Goal: Task Accomplishment & Management: Complete application form

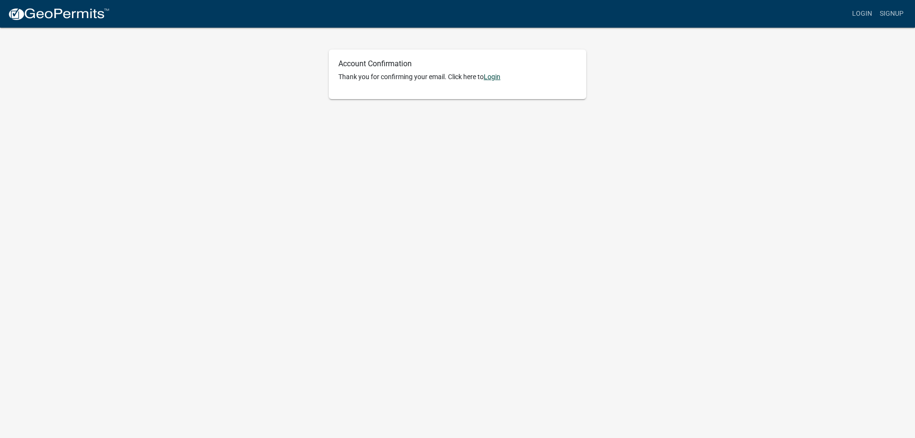
click at [494, 76] on link "Login" at bounding box center [492, 77] width 17 height 8
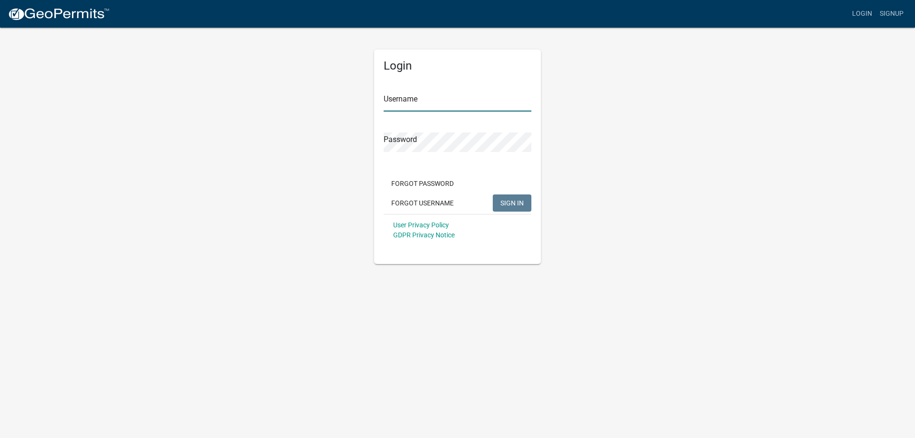
type input "[PERSON_NAME]"
click at [502, 202] on span "SIGN IN" at bounding box center [511, 203] width 23 height 8
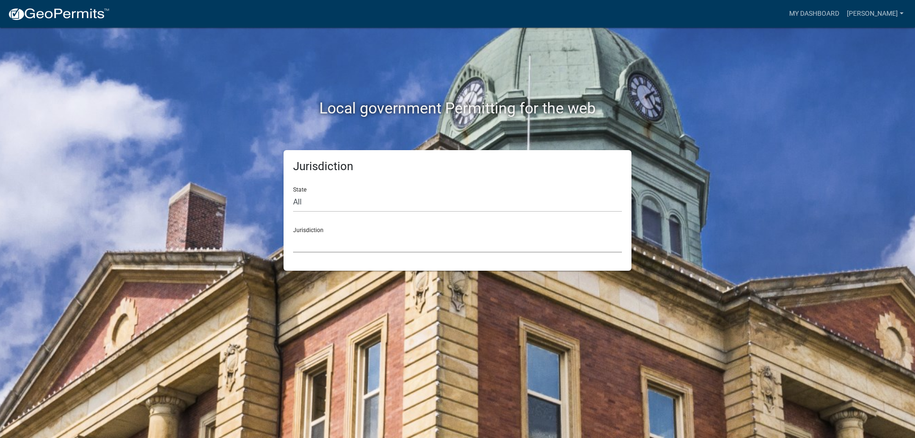
click at [332, 241] on select "[GEOGRAPHIC_DATA], [US_STATE] [GEOGRAPHIC_DATA], [US_STATE][PERSON_NAME][GEOGRA…" at bounding box center [457, 243] width 329 height 20
drag, startPoint x: 200, startPoint y: 139, endPoint x: 215, endPoint y: 145, distance: 16.0
click at [200, 139] on div "Local government Permitting for the web" at bounding box center [457, 89] width 543 height 122
click at [224, 124] on div "Local government Permitting for the web" at bounding box center [457, 89] width 543 height 122
click at [317, 196] on select "All [US_STATE] [US_STATE] [US_STATE] [US_STATE] [US_STATE] [US_STATE] [US_STATE…" at bounding box center [457, 203] width 329 height 20
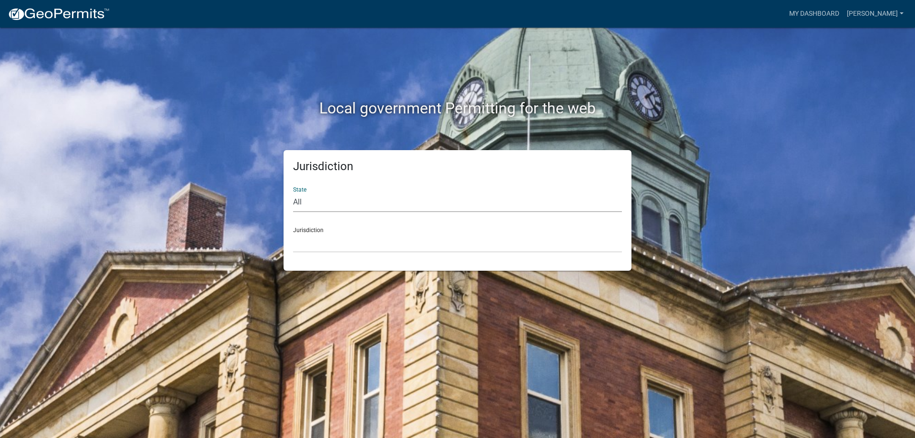
select select "[US_STATE]"
click at [293, 193] on select "All [US_STATE] [US_STATE] [US_STATE] [US_STATE] [US_STATE] [US_STATE] [US_STATE…" at bounding box center [457, 203] width 329 height 20
click at [319, 248] on select "City of [GEOGRAPHIC_DATA], [US_STATE] City of [GEOGRAPHIC_DATA], [US_STATE] Cit…" at bounding box center [457, 243] width 329 height 20
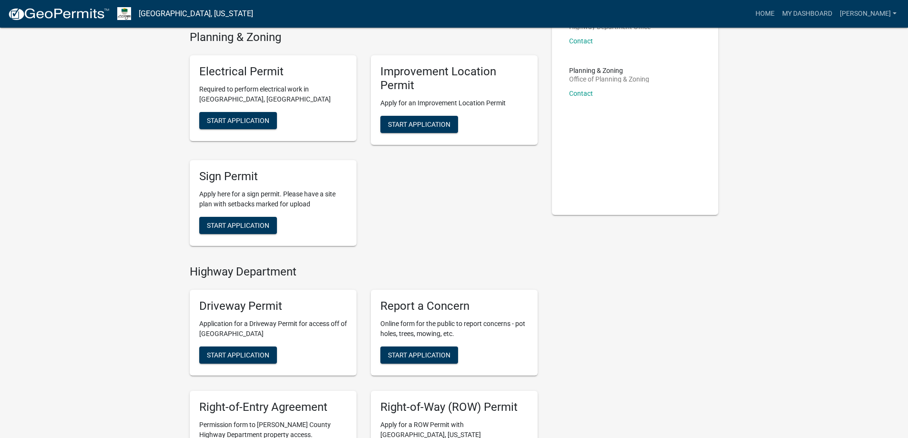
scroll to position [95, 0]
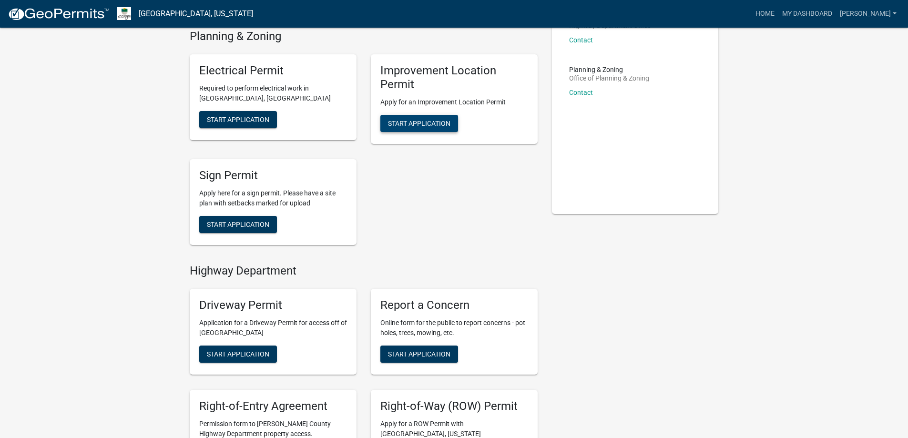
click at [414, 123] on span "Start Application" at bounding box center [419, 123] width 62 height 8
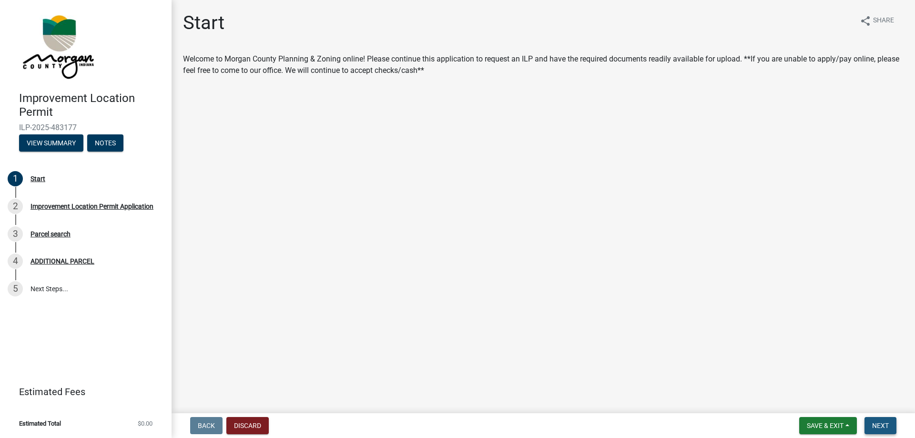
click at [879, 426] on span "Next" at bounding box center [880, 426] width 17 height 8
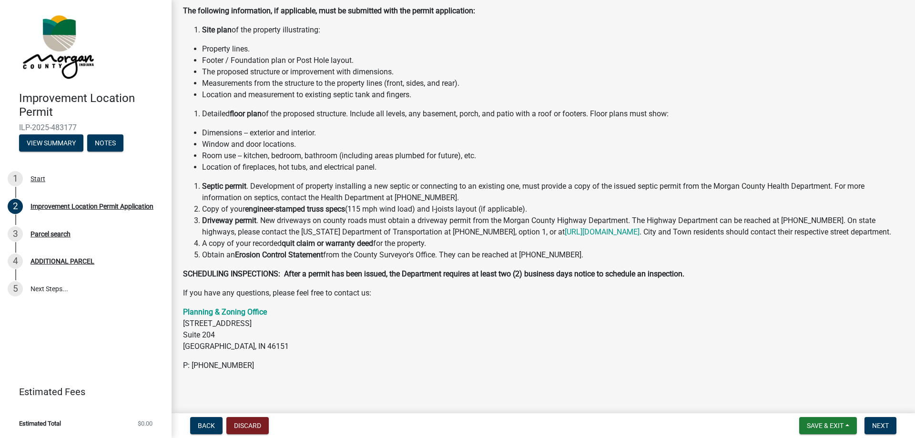
scroll to position [103, 0]
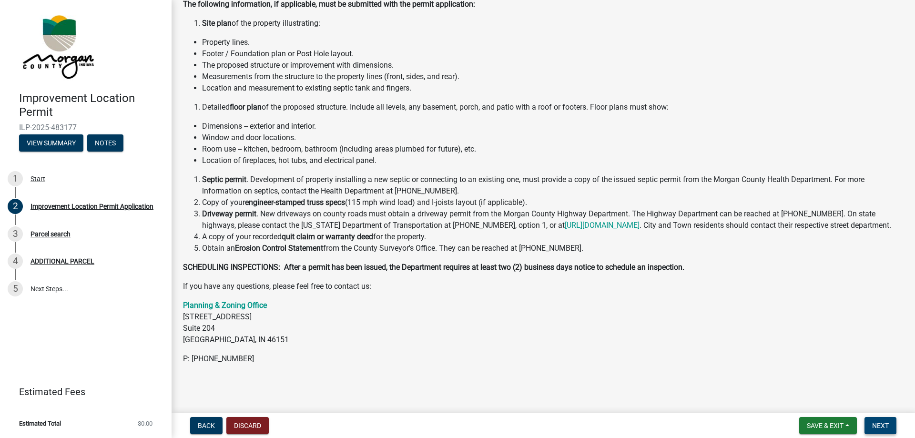
click at [875, 423] on span "Next" at bounding box center [880, 426] width 17 height 8
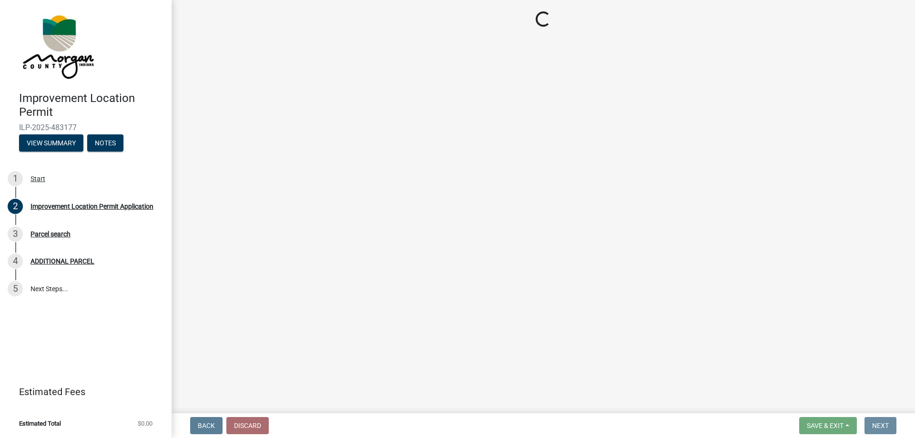
scroll to position [0, 0]
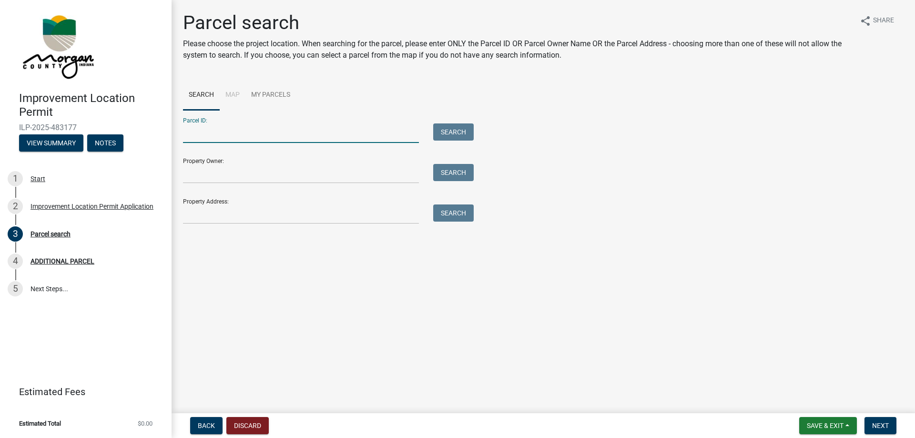
click at [198, 135] on input "Parcel ID:" at bounding box center [301, 133] width 236 height 20
type input "1968 [GEOGRAPHIC_DATA]"
click at [454, 132] on button "Search" at bounding box center [453, 131] width 41 height 17
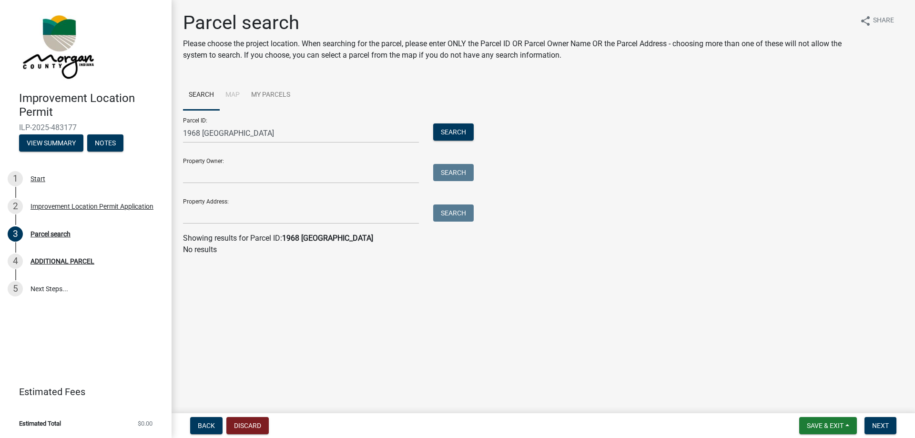
click at [232, 91] on li "Map" at bounding box center [233, 95] width 26 height 31
click at [204, 175] on input "Property Owner:" at bounding box center [301, 174] width 236 height 20
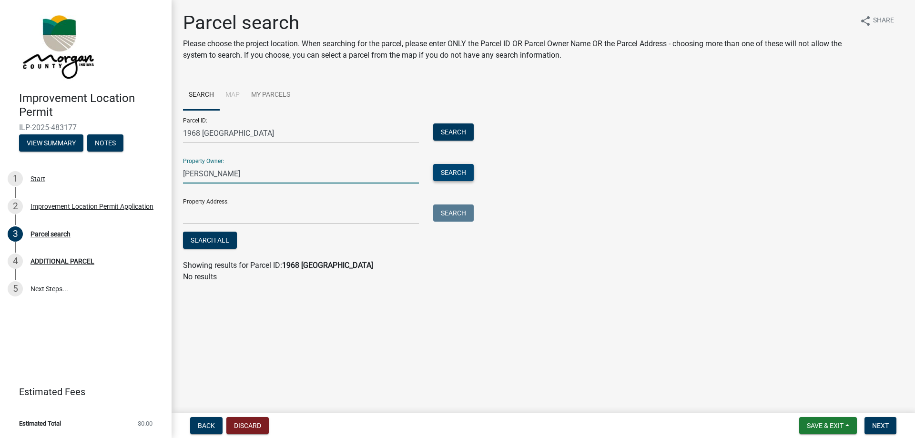
type input "[PERSON_NAME]"
click at [448, 170] on button "Search" at bounding box center [453, 172] width 41 height 17
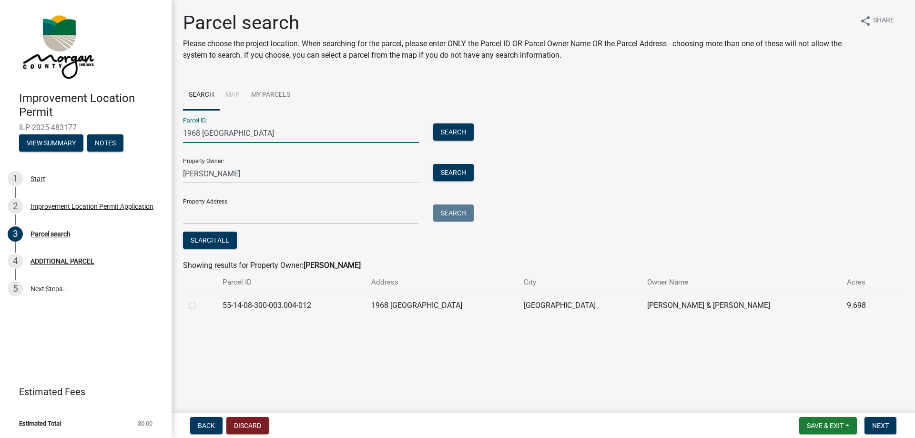
drag, startPoint x: 261, startPoint y: 132, endPoint x: 177, endPoint y: 131, distance: 83.9
click at [177, 131] on div "1968 [GEOGRAPHIC_DATA]" at bounding box center [301, 133] width 250 height 20
click at [200, 300] on label at bounding box center [200, 300] width 0 height 0
click at [200, 306] on input "radio" at bounding box center [203, 303] width 6 height 6
radio input "true"
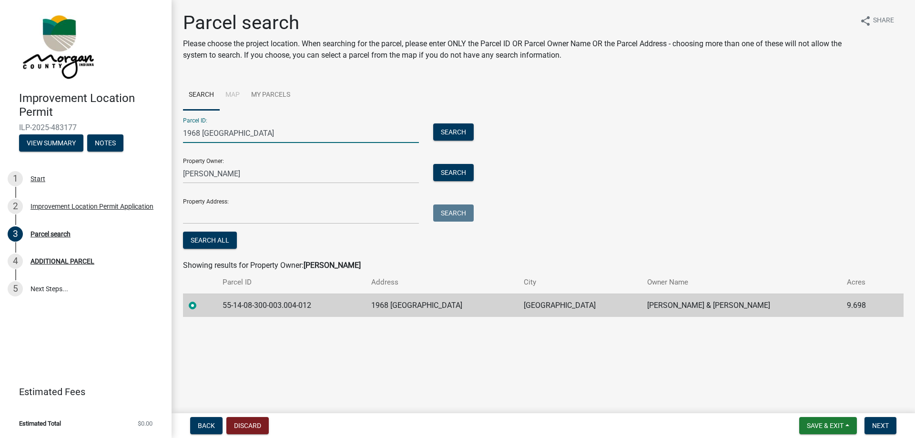
drag, startPoint x: 264, startPoint y: 132, endPoint x: 158, endPoint y: 132, distance: 106.3
click at [158, 132] on div "Improvement Location Permit ILP-2025-483177 View Summary Notes 1 Start 2 Improv…" at bounding box center [457, 219] width 915 height 438
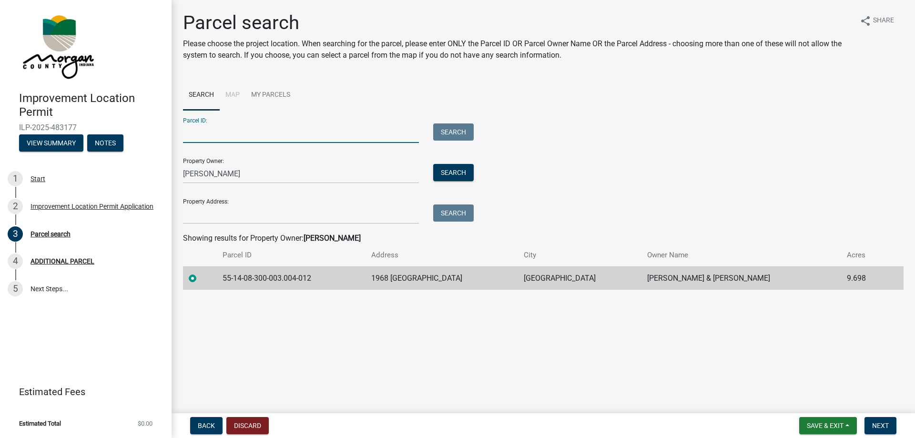
click at [252, 316] on main "Parcel search Please choose the project location. When searching for the parcel…" at bounding box center [543, 204] width 743 height 409
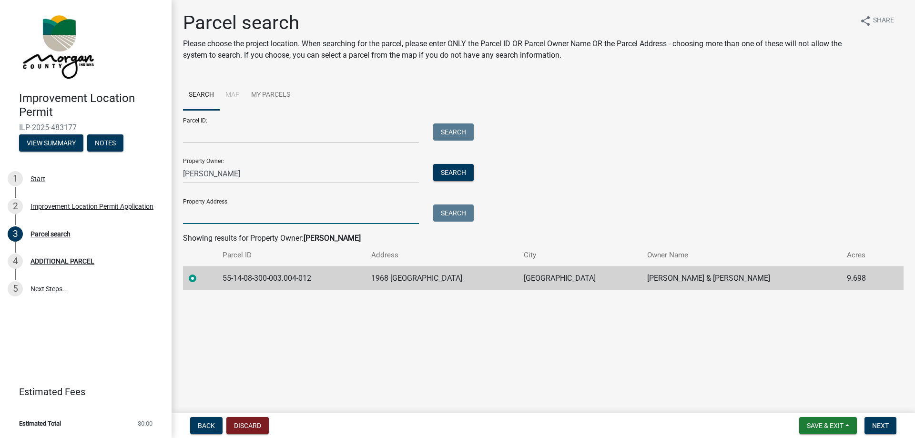
click at [219, 219] on input "Property Address:" at bounding box center [301, 214] width 236 height 20
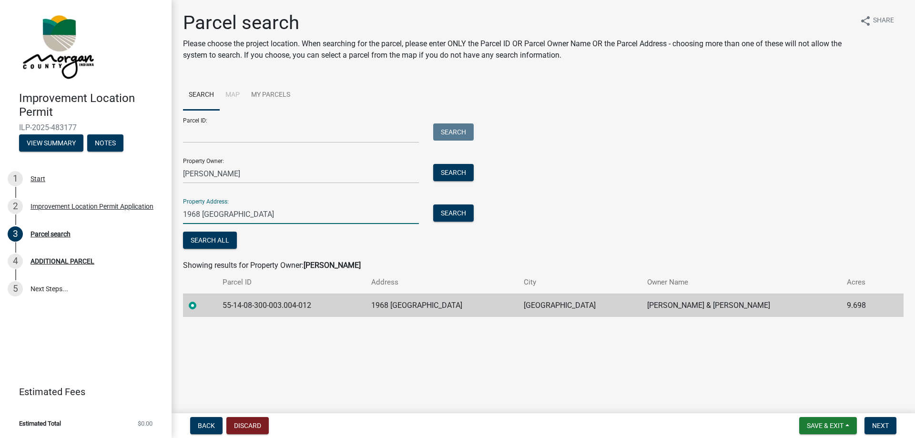
type input "1968 [GEOGRAPHIC_DATA]"
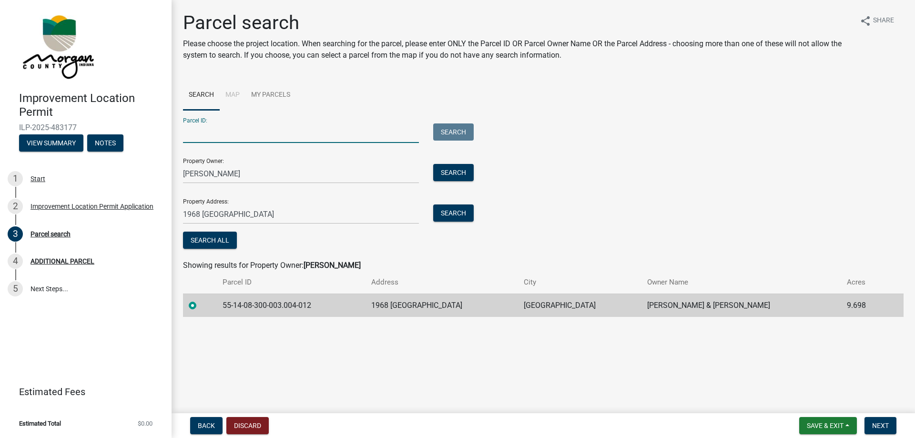
click at [208, 132] on input "Parcel ID:" at bounding box center [301, 133] width 236 height 20
type input "55-14-08-300-003.004-012"
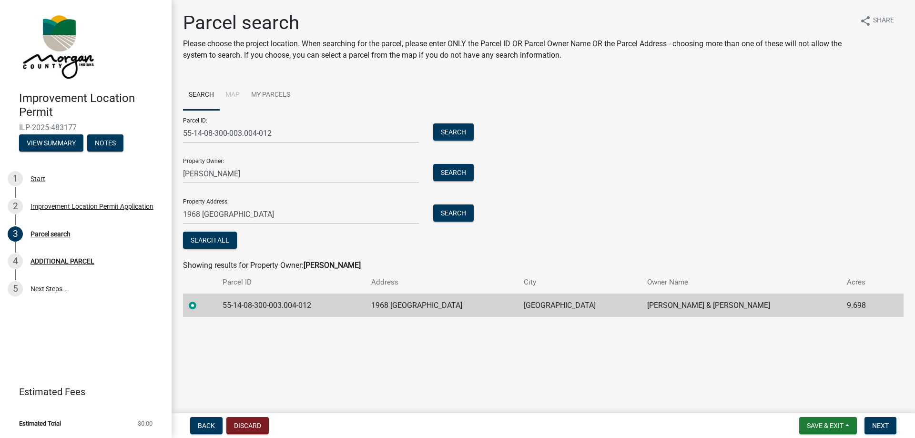
click at [524, 165] on div "Parcel ID: 55-14-08-300-003.004-012 Search Property Owner: [PERSON_NAME] Search…" at bounding box center [543, 180] width 721 height 141
click at [873, 426] on span "Next" at bounding box center [880, 426] width 17 height 8
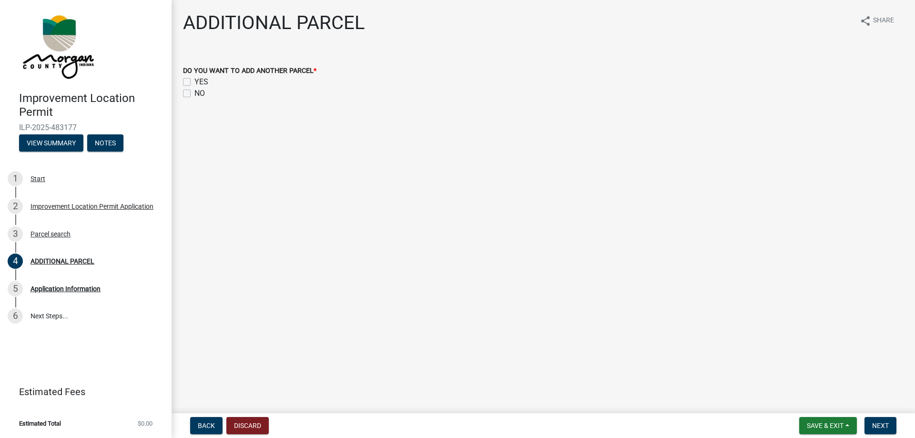
click at [194, 92] on label "NO" at bounding box center [199, 93] width 10 height 11
click at [194, 92] on input "NO" at bounding box center [197, 91] width 6 height 6
checkbox input "true"
checkbox input "false"
checkbox input "true"
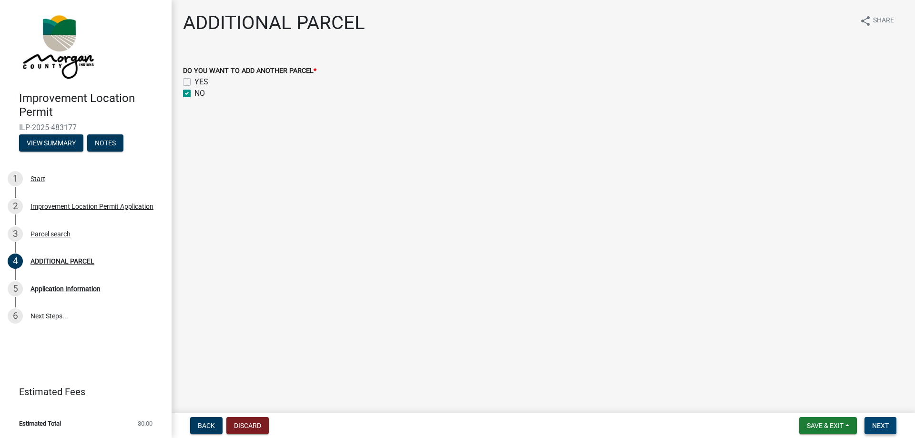
click at [885, 428] on span "Next" at bounding box center [880, 426] width 17 height 8
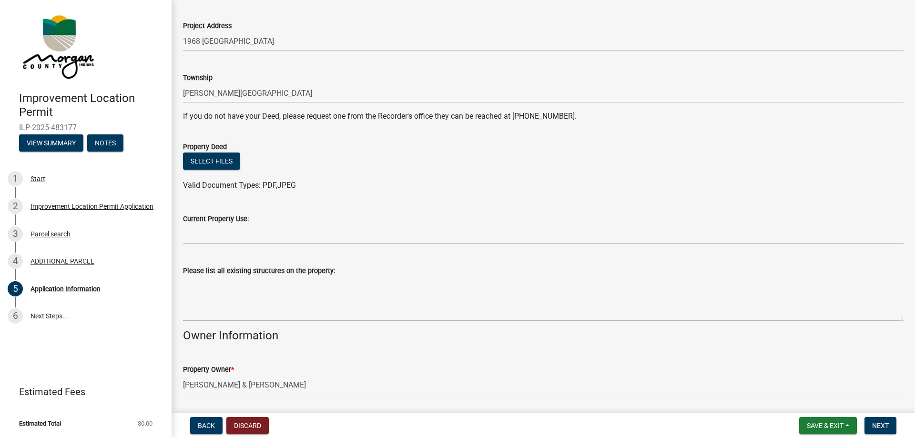
scroll to position [143, 0]
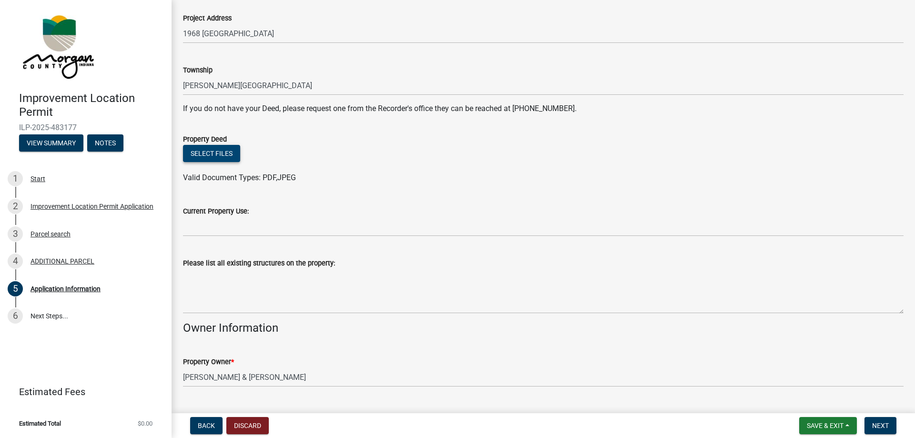
click at [217, 152] on button "Select files" at bounding box center [211, 153] width 57 height 17
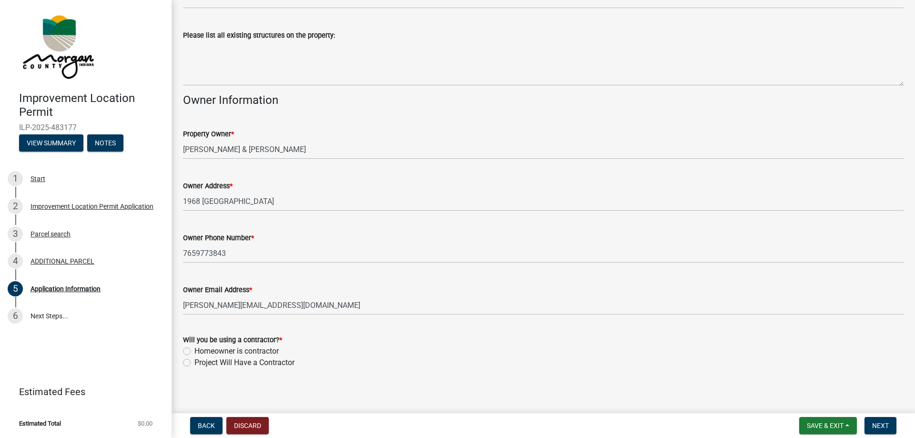
scroll to position [376, 0]
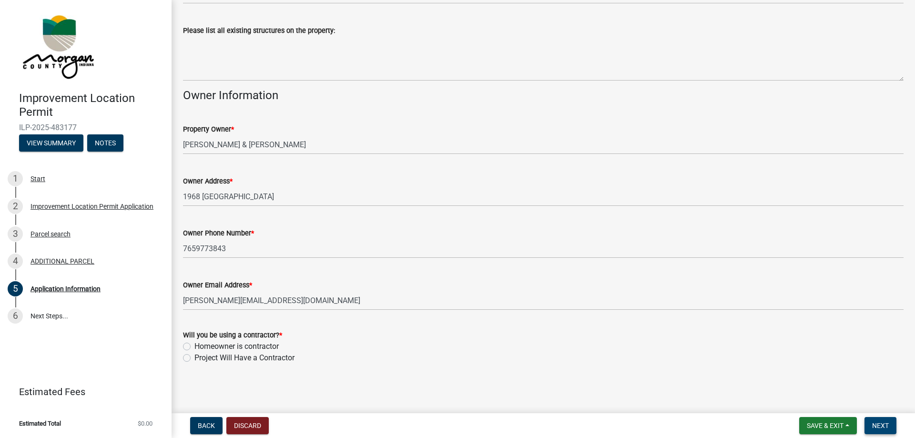
click at [872, 425] on span "Next" at bounding box center [880, 426] width 17 height 8
click at [194, 357] on label "Project Will Have a Contractor" at bounding box center [244, 357] width 100 height 11
click at [194, 357] on input "Project Will Have a Contractor" at bounding box center [197, 355] width 6 height 6
radio input "true"
click at [886, 422] on span "Next" at bounding box center [880, 426] width 17 height 8
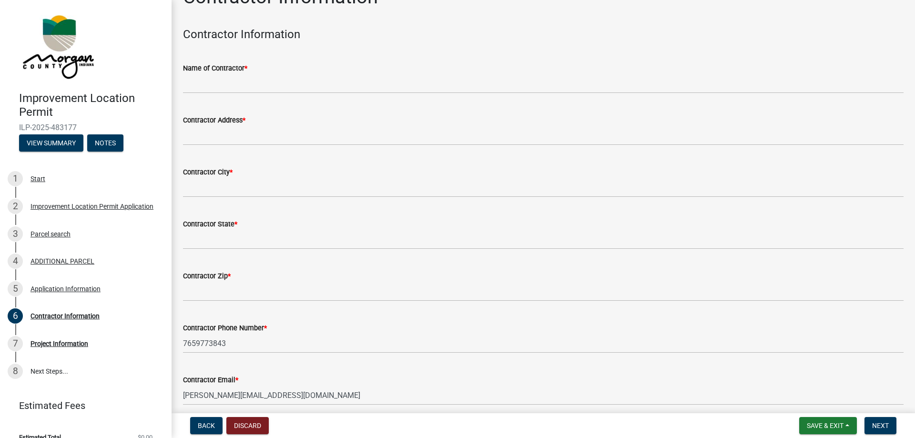
scroll to position [0, 0]
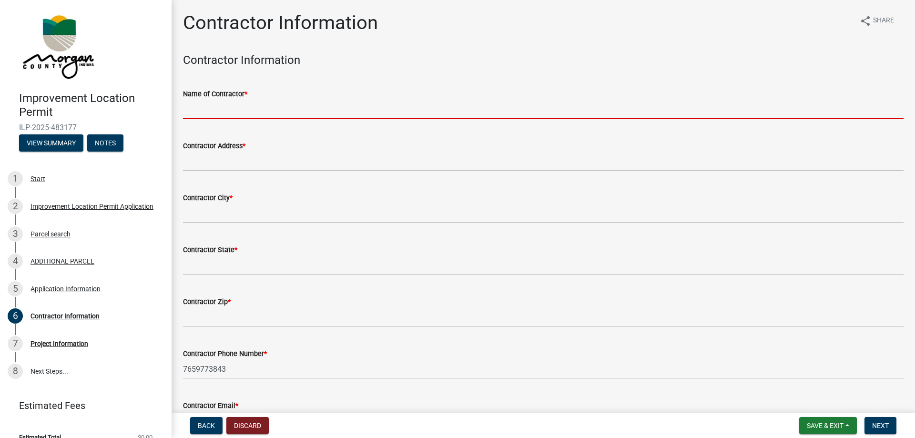
click at [257, 109] on input "Name of Contractor *" at bounding box center [543, 110] width 721 height 20
type input "[PERSON_NAME]"
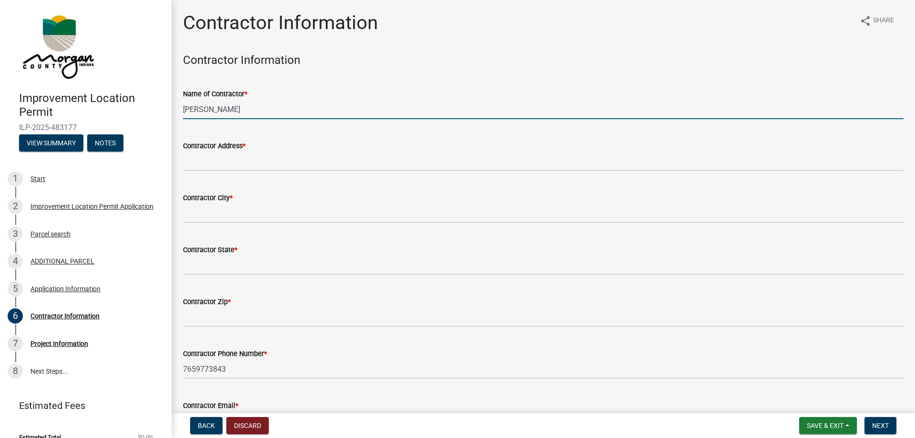
type input "[STREET_ADDRESS]"
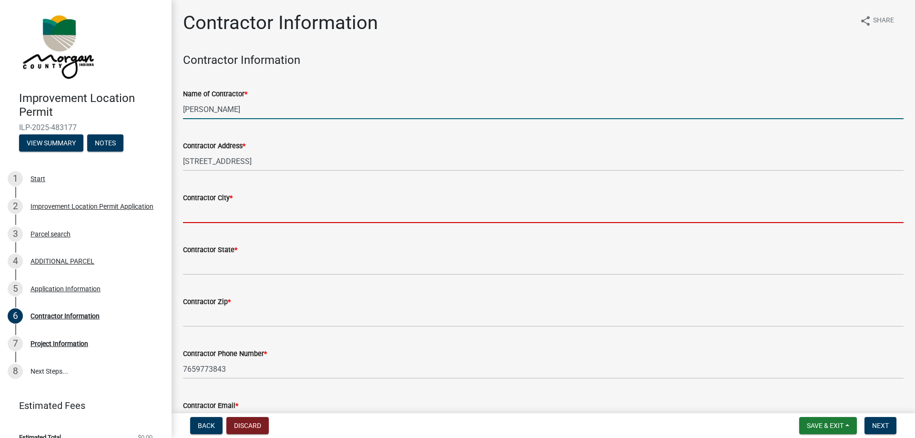
type input "AVON"
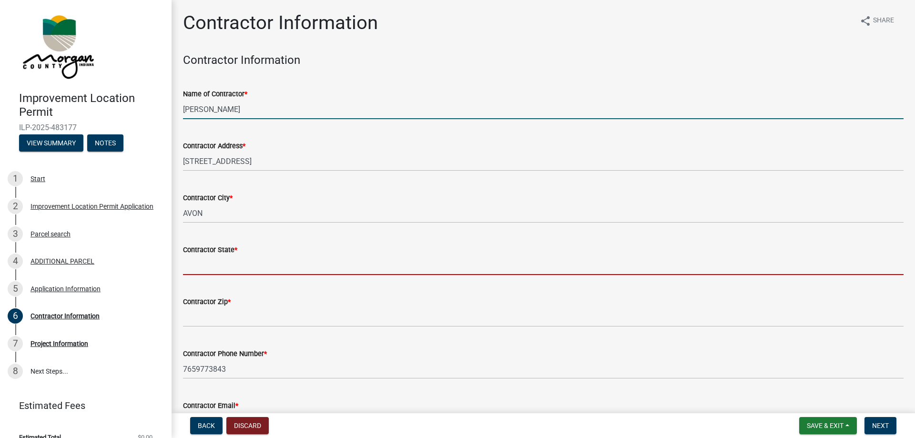
type input "[US_STATE]"
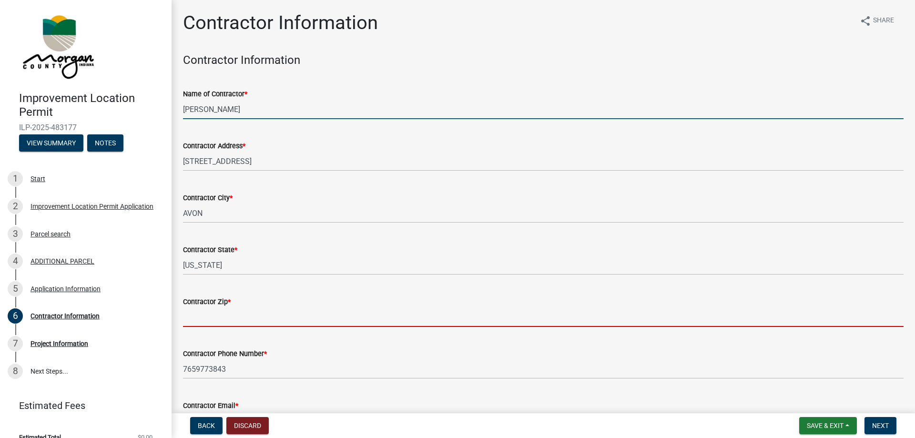
type input "46123-7701"
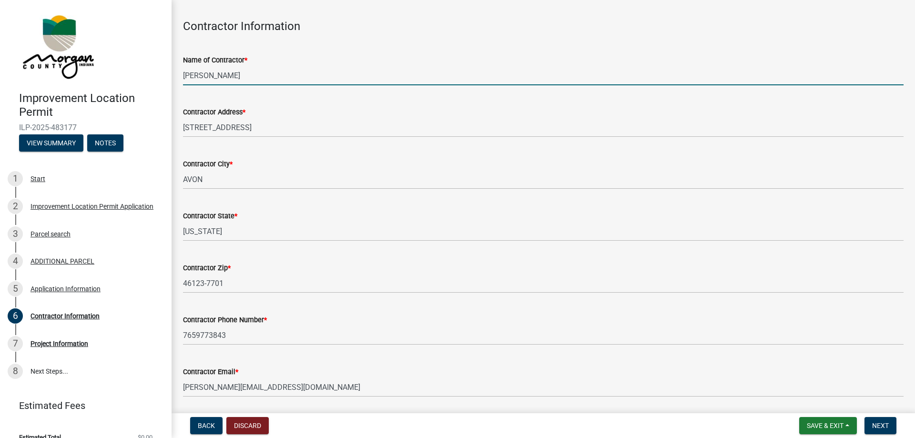
scroll to position [66, 0]
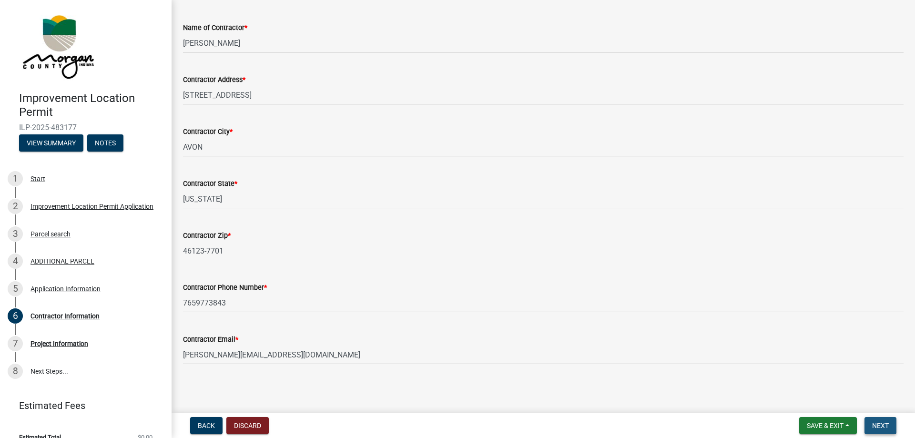
click at [882, 423] on span "Next" at bounding box center [880, 426] width 17 height 8
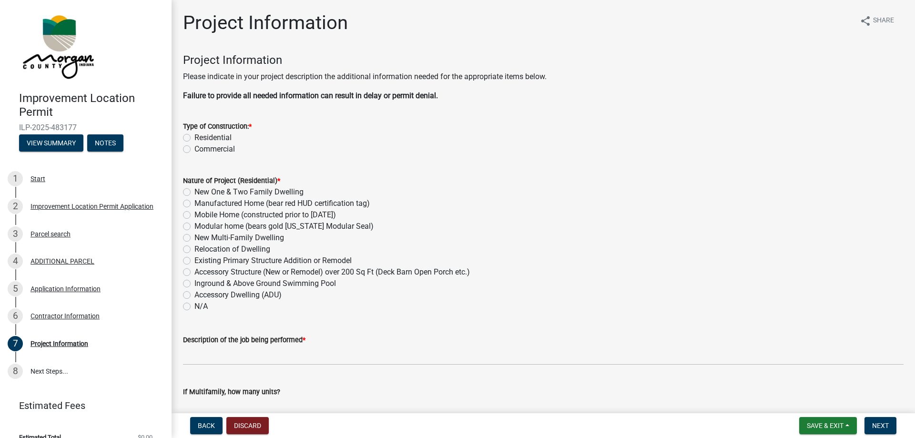
click at [194, 135] on label "Residential" at bounding box center [212, 137] width 37 height 11
click at [194, 135] on input "Residential" at bounding box center [197, 135] width 6 height 6
radio input "true"
click at [194, 272] on label "Accessory Structure (New or Remodel) over 200 Sq Ft (Deck Barn Open Porch etc.)" at bounding box center [331, 271] width 275 height 11
click at [194, 272] on input "Accessory Structure (New or Remodel) over 200 Sq Ft (Deck Barn Open Porch etc.)" at bounding box center [197, 269] width 6 height 6
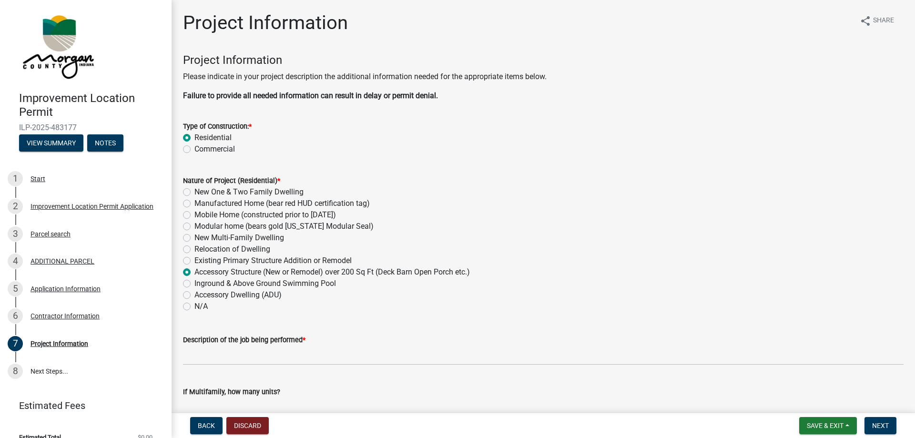
radio input "true"
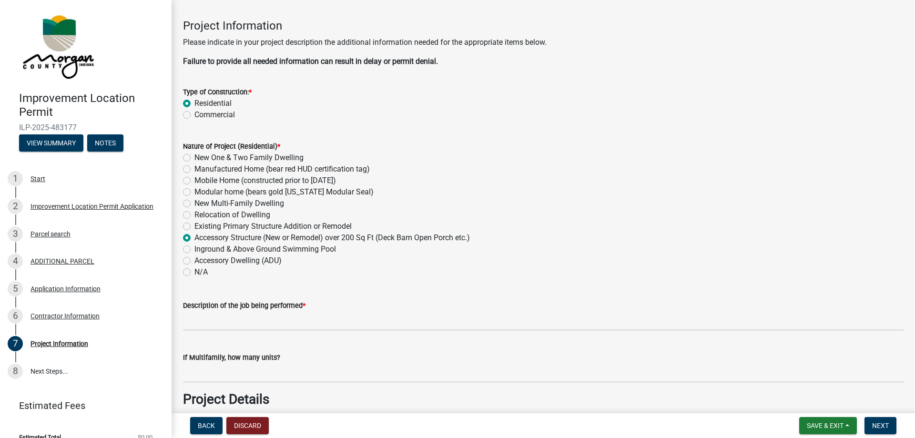
scroll to position [143, 0]
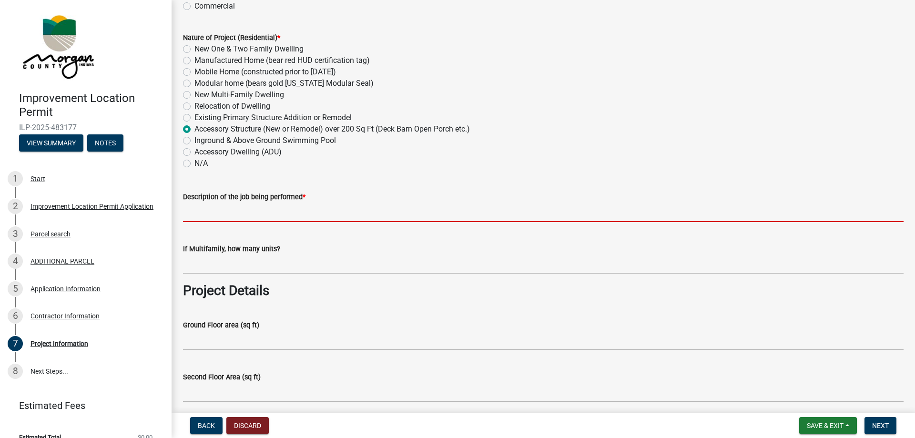
click at [224, 214] on input "Description of the job being performed *" at bounding box center [543, 213] width 721 height 20
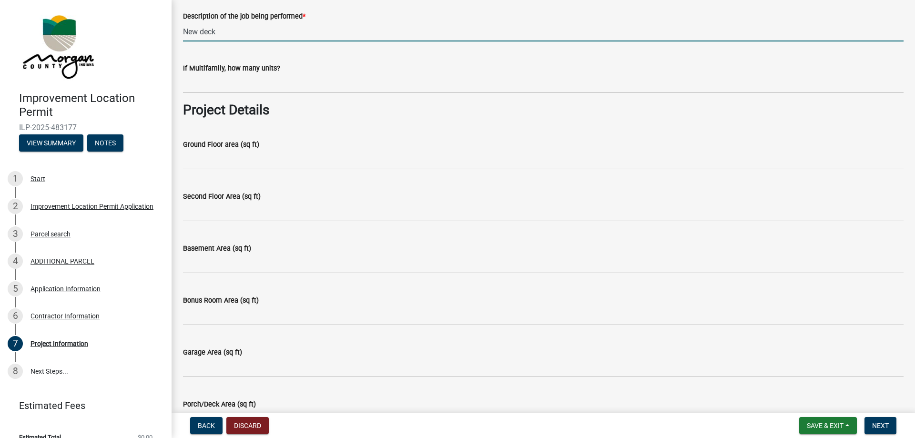
scroll to position [334, 0]
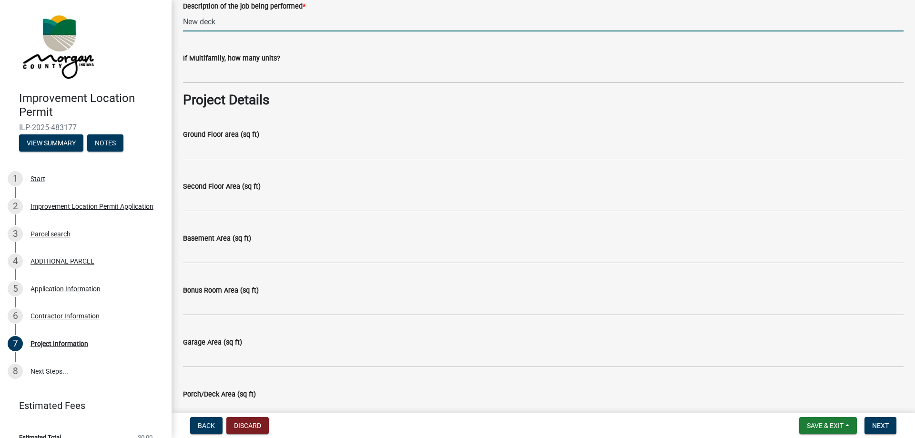
type input "New deck"
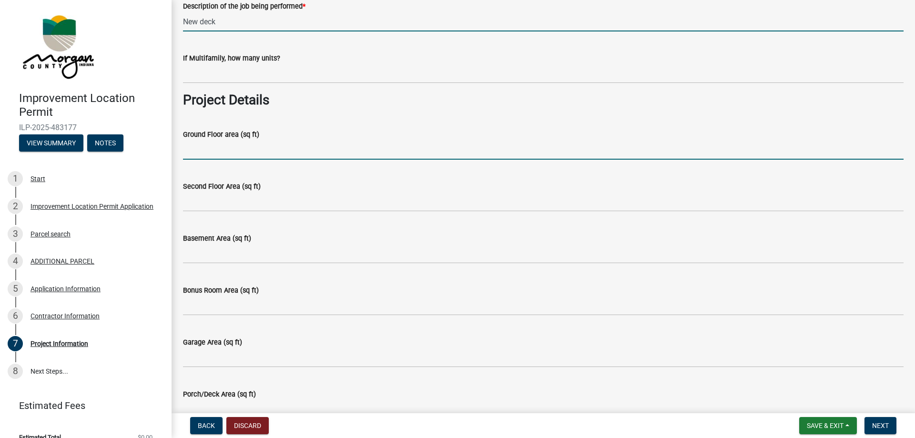
click at [217, 153] on input "Ground Floor area (sq ft)" at bounding box center [543, 150] width 721 height 20
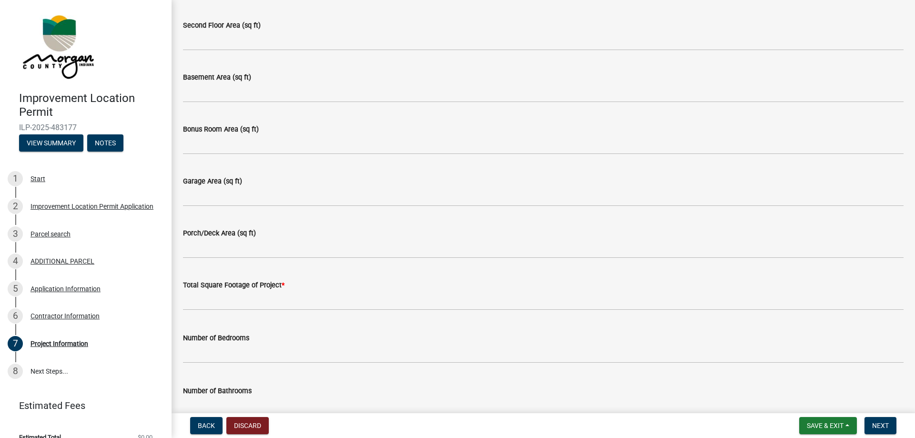
scroll to position [524, 0]
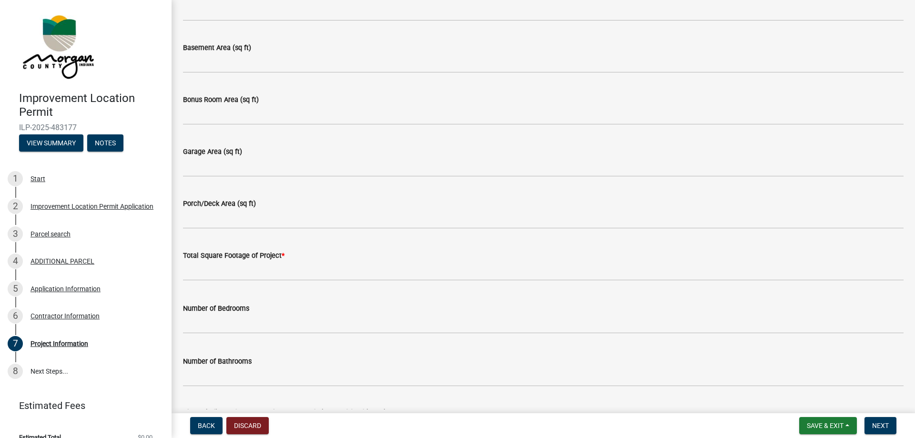
type input "910"
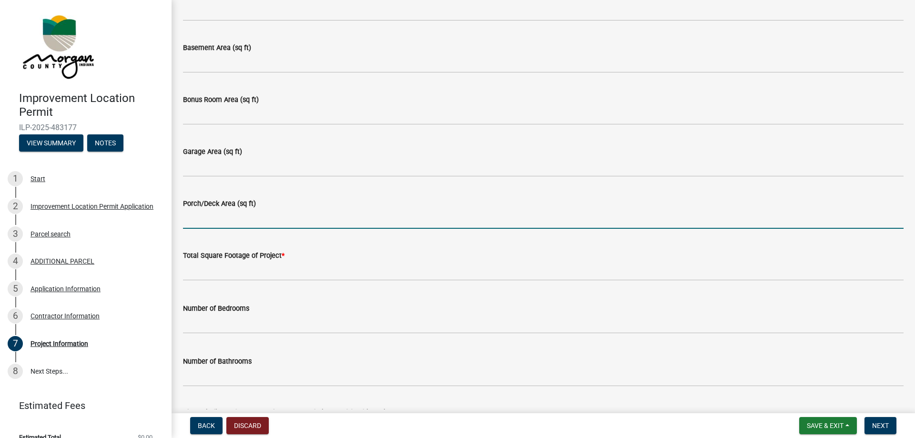
click at [200, 219] on input "Porch/Deck Area (sq ft)" at bounding box center [543, 219] width 721 height 20
type input "910"
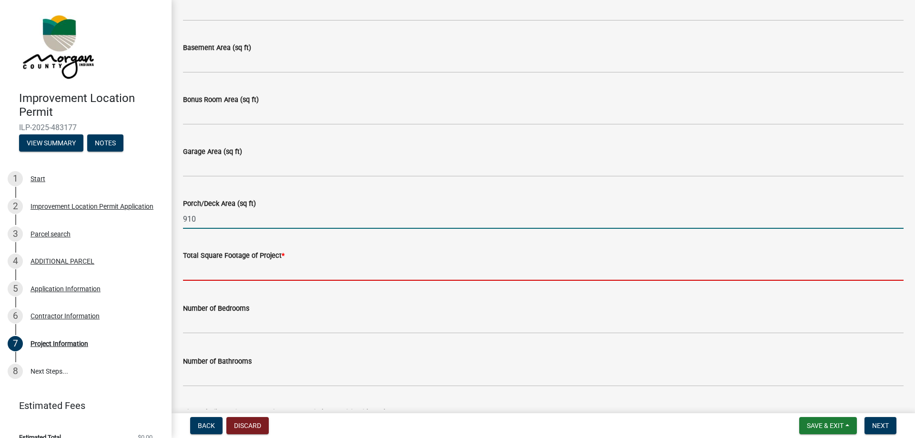
click at [295, 268] on input "text" at bounding box center [543, 271] width 721 height 20
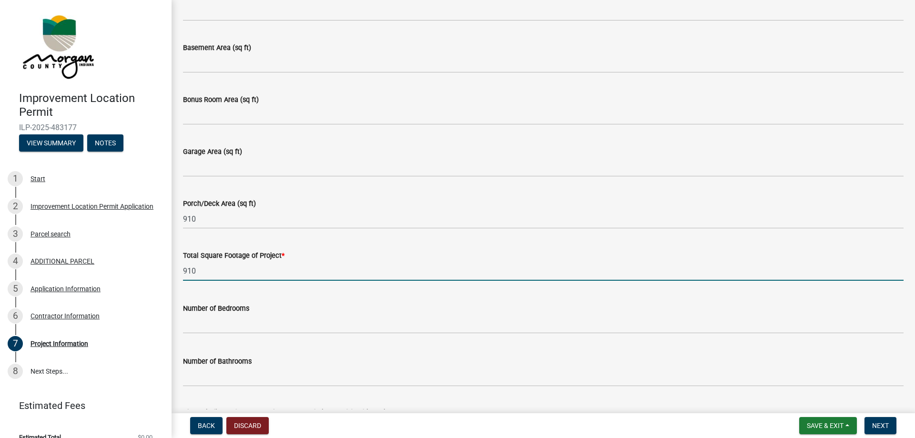
type input "910"
click at [326, 310] on div "Number of Bedrooms" at bounding box center [543, 308] width 721 height 11
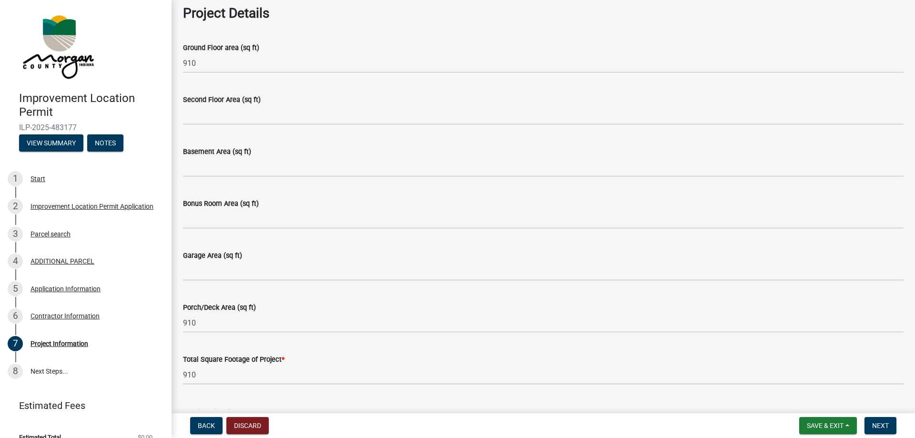
scroll to position [286, 0]
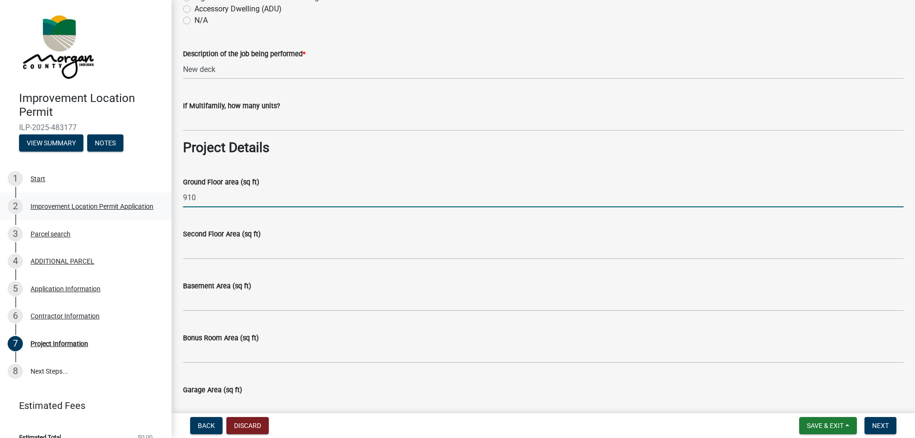
drag, startPoint x: 192, startPoint y: 200, endPoint x: 161, endPoint y: 198, distance: 31.0
click at [161, 198] on div "Improvement Location Permit ILP-2025-483177 View Summary Notes 1 Start 2 Improv…" at bounding box center [457, 219] width 915 height 438
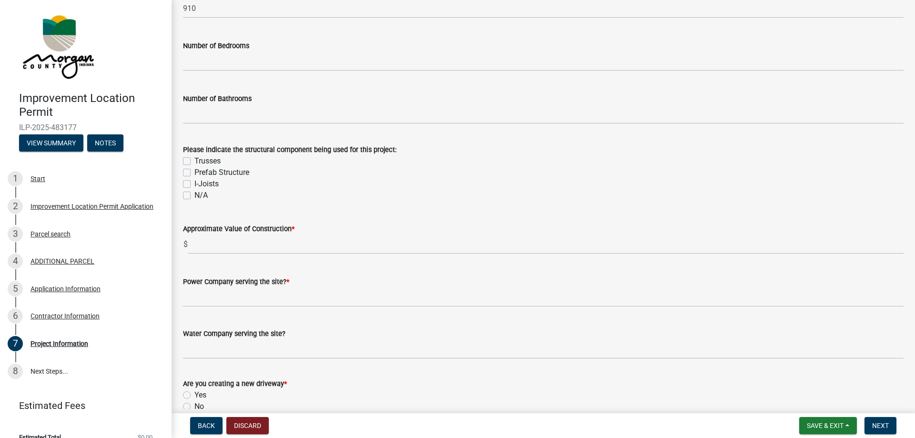
scroll to position [810, 0]
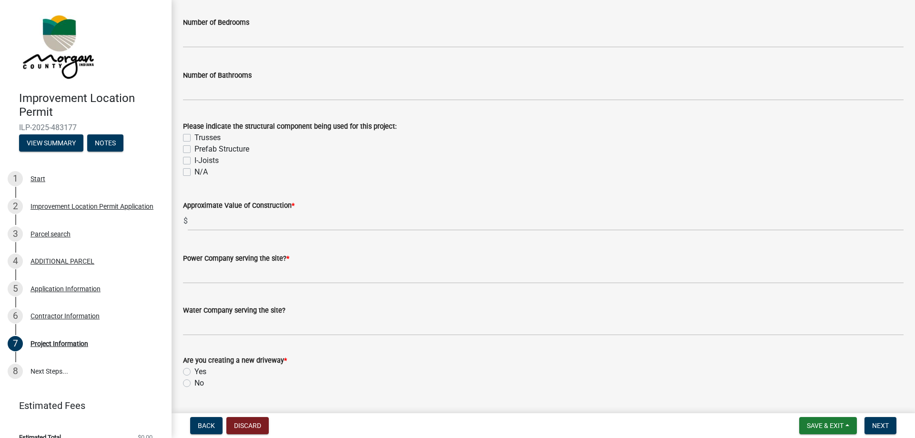
click at [194, 171] on label "N/A" at bounding box center [200, 171] width 13 height 11
click at [194, 171] on input "N/A" at bounding box center [197, 169] width 6 height 6
checkbox input "true"
checkbox input "false"
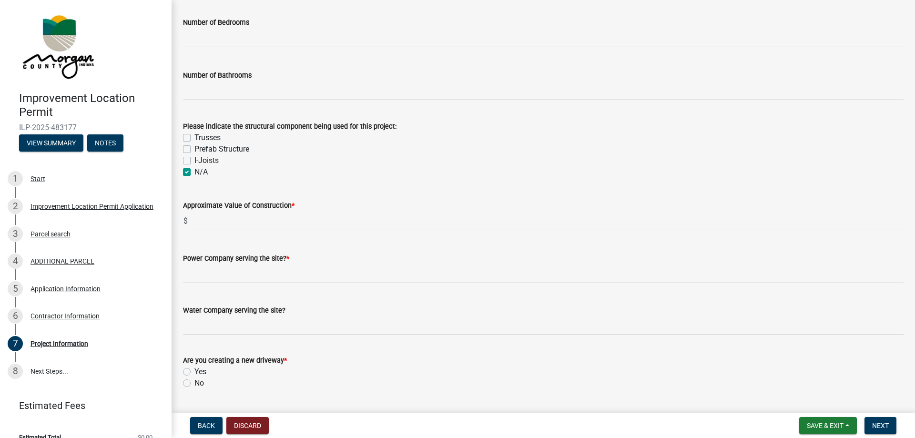
checkbox input "false"
checkbox input "true"
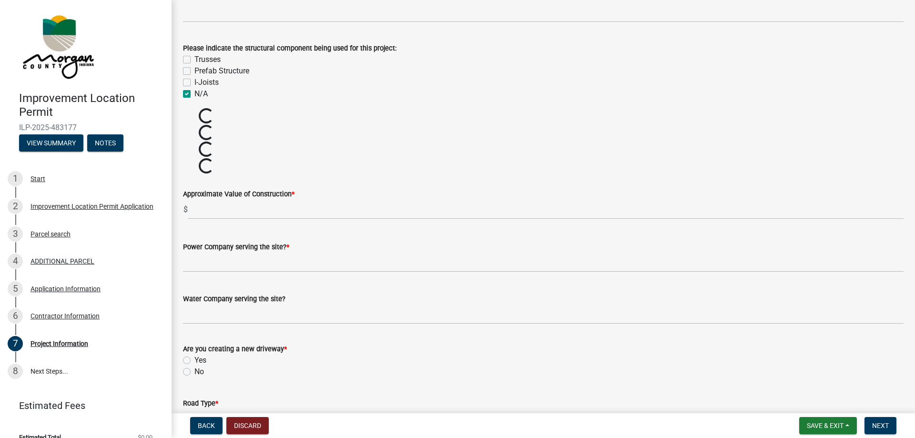
scroll to position [906, 0]
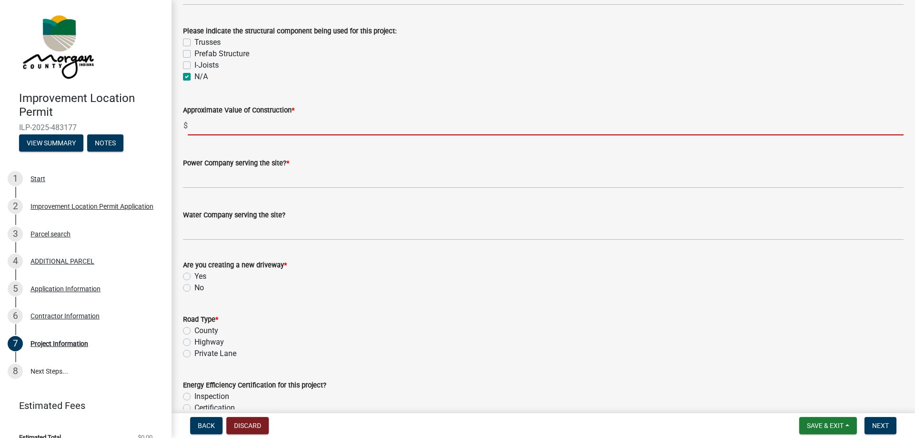
click at [213, 130] on input "text" at bounding box center [546, 126] width 716 height 20
click at [187, 284] on div "Are you creating a new driveway * Yes No" at bounding box center [543, 276] width 721 height 34
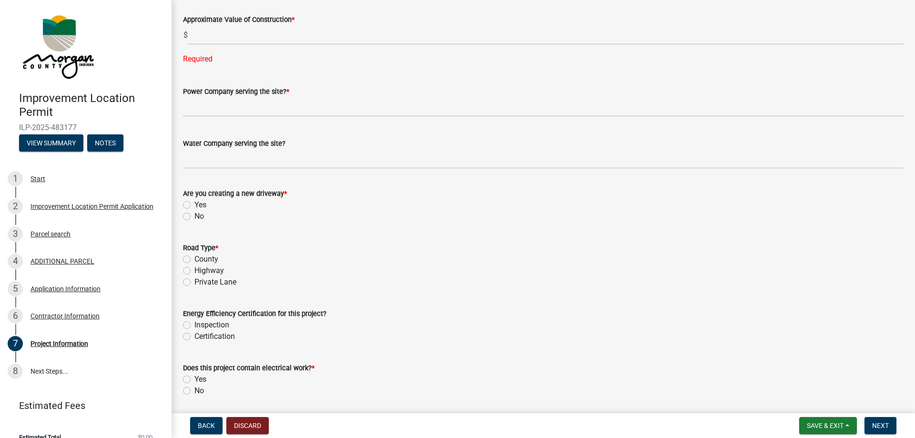
scroll to position [1001, 0]
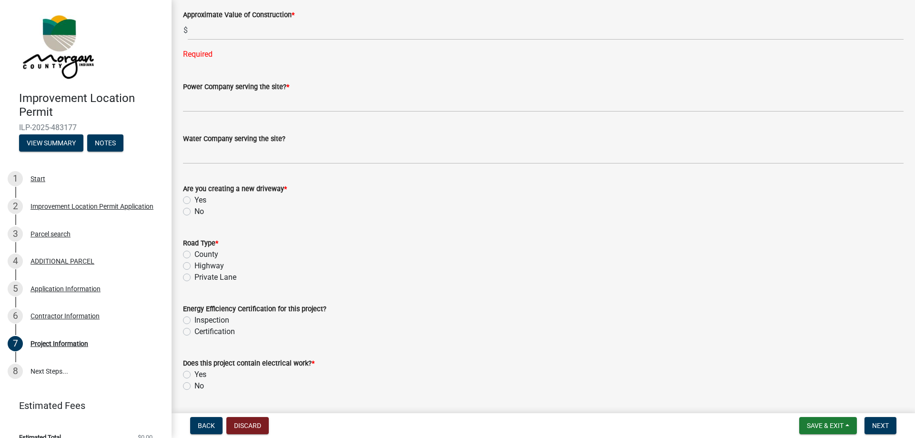
click at [194, 212] on label "No" at bounding box center [199, 211] width 10 height 11
click at [194, 212] on input "No" at bounding box center [197, 209] width 6 height 6
radio input "true"
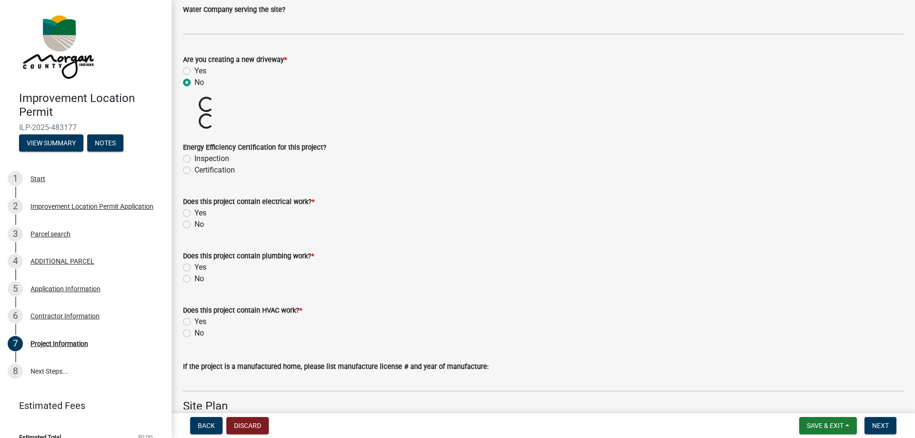
scroll to position [1144, 0]
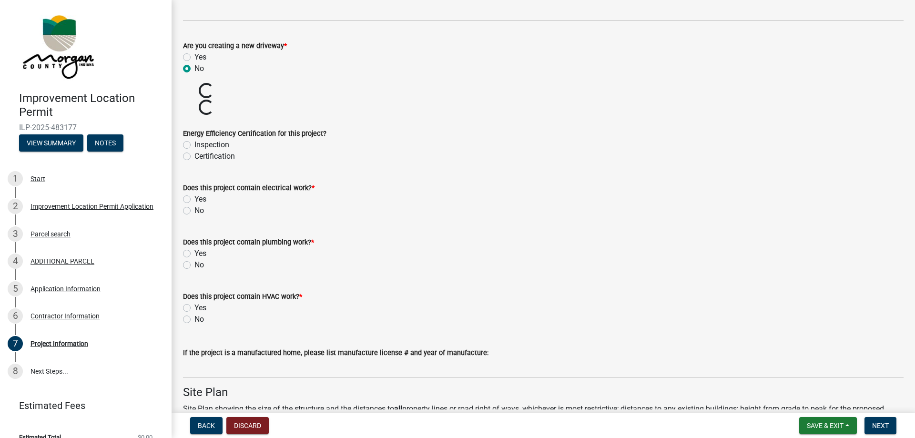
click at [194, 211] on label "No" at bounding box center [199, 210] width 10 height 11
click at [194, 211] on input "No" at bounding box center [197, 208] width 6 height 6
radio input "true"
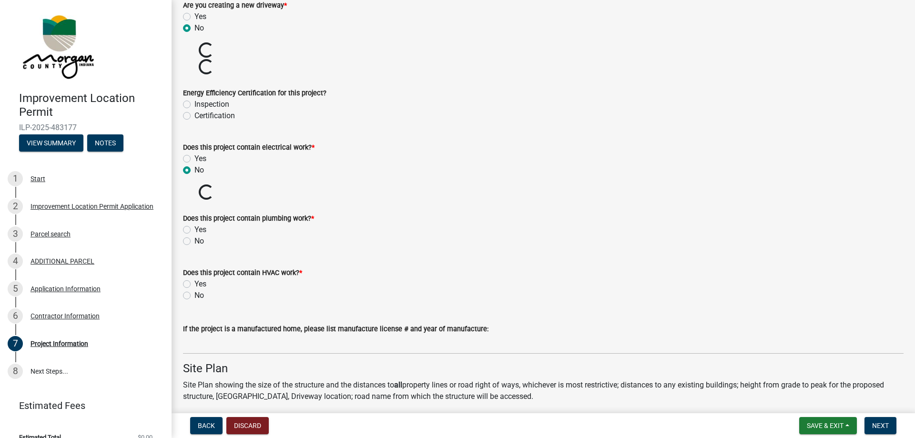
scroll to position [1191, 0]
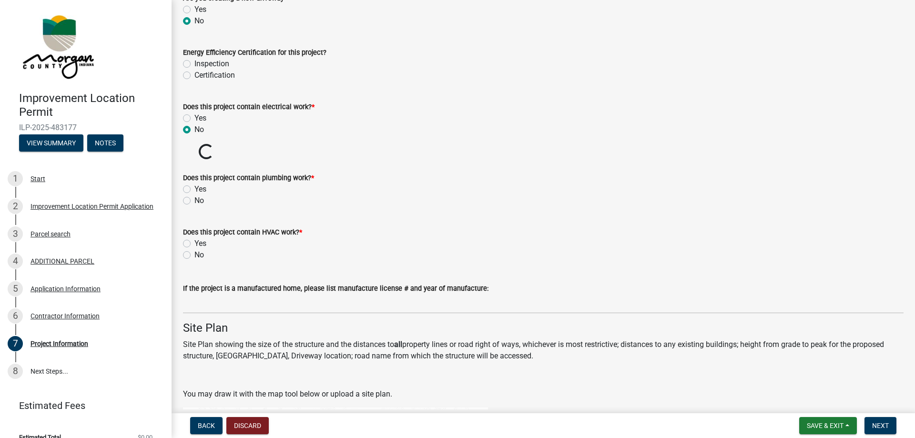
click at [188, 234] on label "Does this project contain HVAC work? *" at bounding box center [242, 232] width 119 height 7
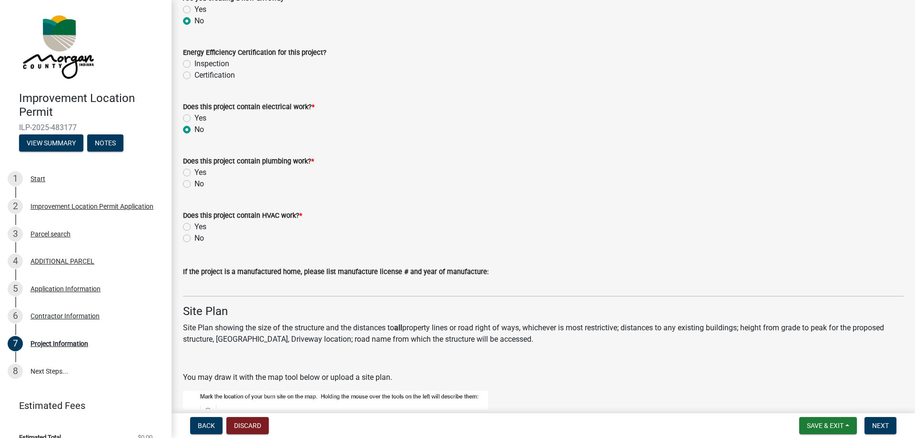
click at [194, 184] on label "No" at bounding box center [199, 183] width 10 height 11
click at [194, 184] on input "No" at bounding box center [197, 181] width 6 height 6
radio input "true"
click at [194, 237] on label "No" at bounding box center [199, 238] width 10 height 11
click at [194, 237] on input "No" at bounding box center [197, 236] width 6 height 6
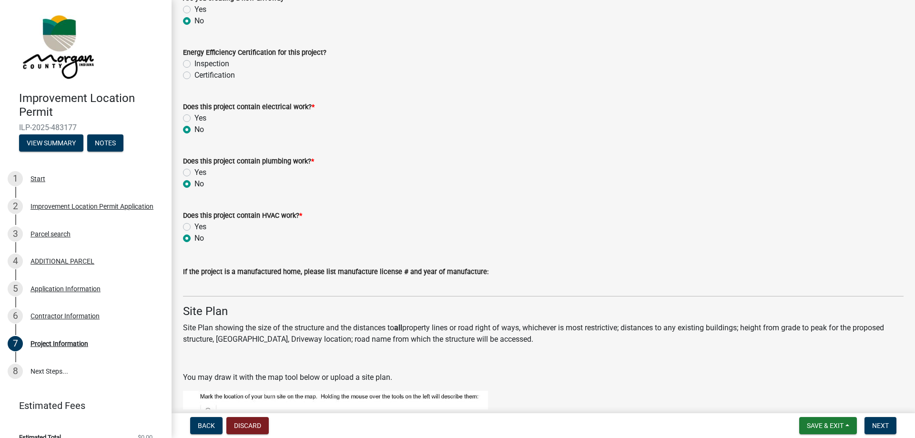
radio input "true"
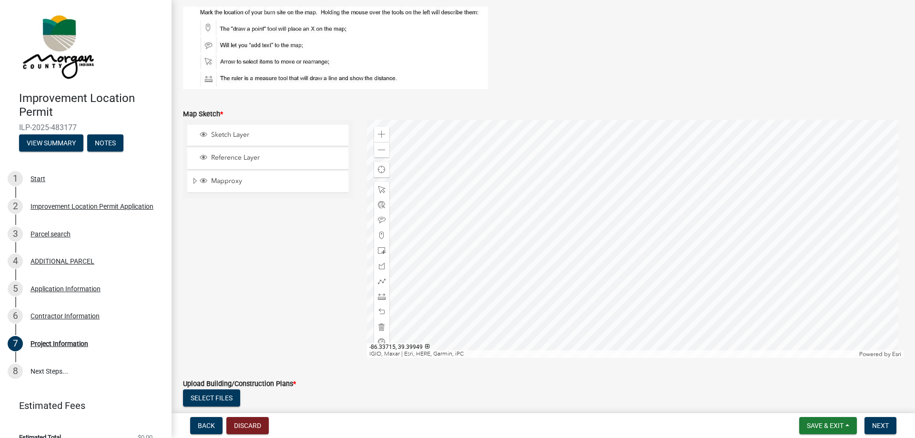
scroll to position [1620, 0]
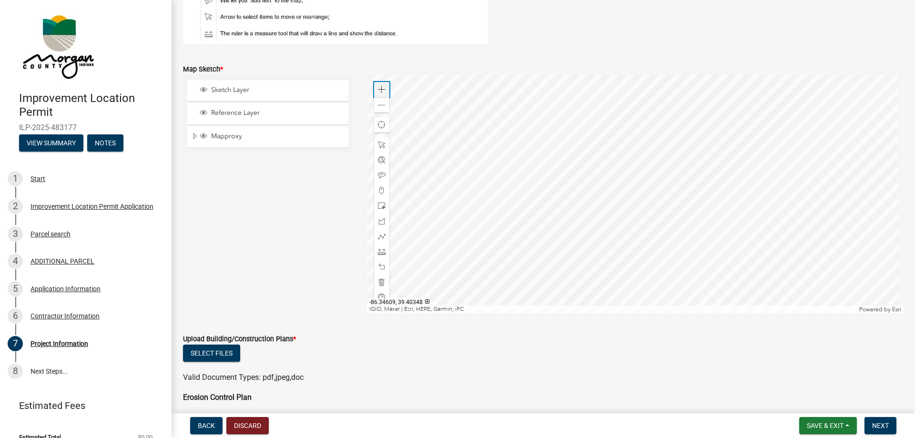
click at [378, 89] on span at bounding box center [382, 90] width 8 height 8
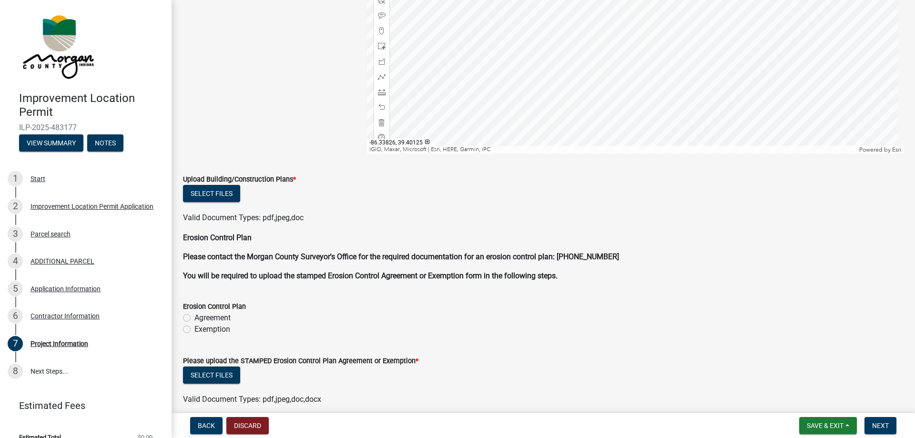
scroll to position [1841, 0]
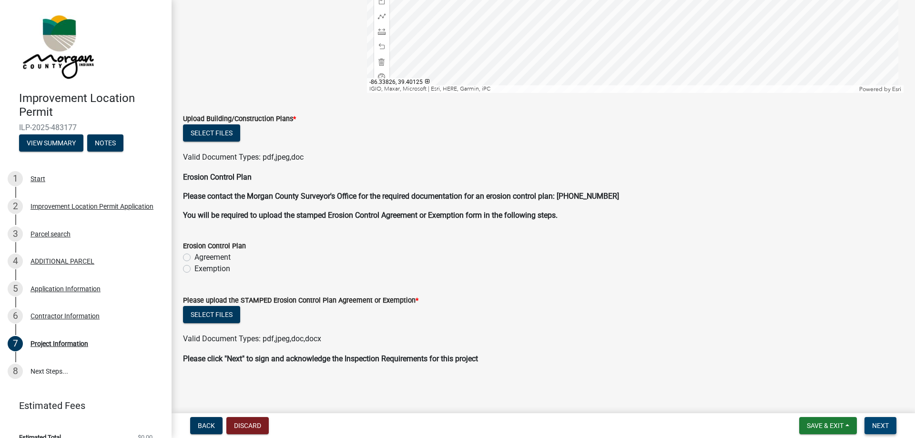
click at [883, 422] on span "Next" at bounding box center [880, 426] width 17 height 8
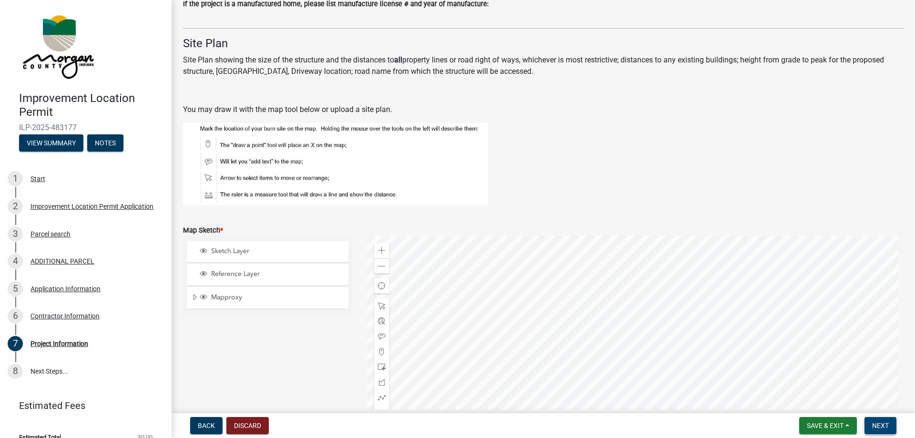
scroll to position [1280, 0]
